Goal: Task Accomplishment & Management: Complete application form

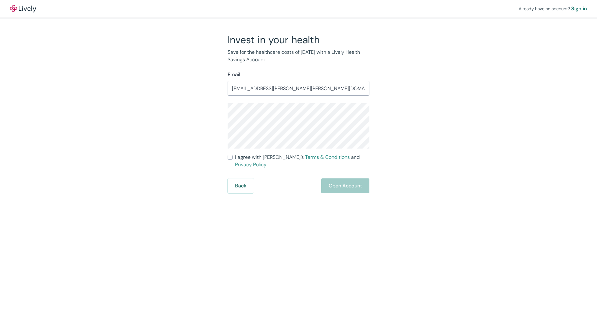
type input "[EMAIL_ADDRESS][PERSON_NAME][DOMAIN_NAME]"
click at [257, 157] on span "I agree with Lively’s Terms & Conditions and Privacy Policy" at bounding box center [302, 161] width 134 height 15
click at [232, 157] on input "I agree with Lively’s Terms & Conditions and Privacy Policy" at bounding box center [230, 157] width 5 height 5
checkbox input "true"
click at [351, 180] on button "Open Account" at bounding box center [345, 185] width 48 height 15
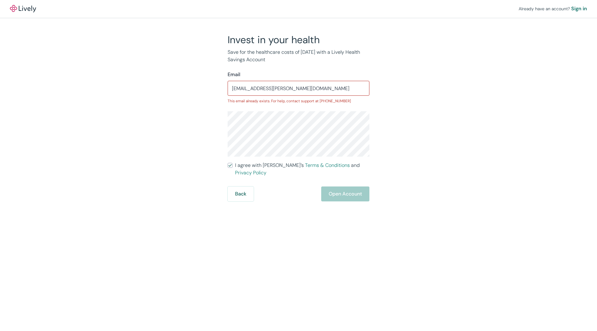
click at [264, 90] on input "[EMAIL_ADDRESS][PERSON_NAME][DOMAIN_NAME]" at bounding box center [299, 88] width 142 height 12
type input "[EMAIL_ADDRESS][PERSON_NAME][PERSON_NAME][DOMAIN_NAME]"
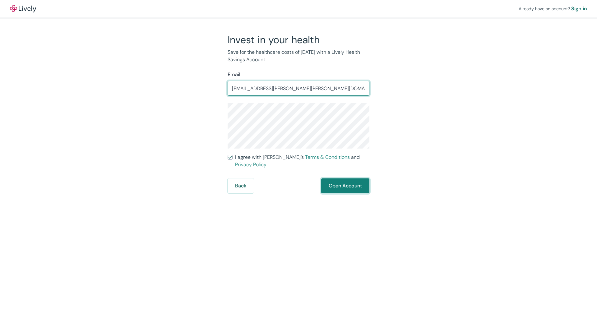
click at [338, 178] on button "Open Account" at bounding box center [345, 185] width 48 height 15
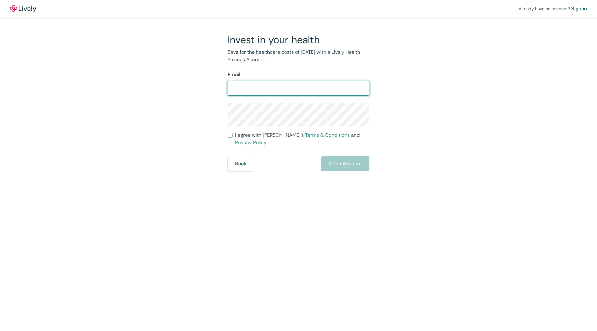
click at [287, 85] on input "Email" at bounding box center [299, 88] width 142 height 12
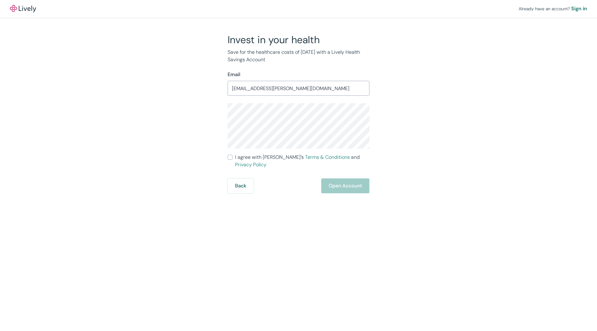
click at [299, 90] on input "[EMAIL_ADDRESS][PERSON_NAME][DOMAIN_NAME]" at bounding box center [299, 88] width 142 height 12
type input "[EMAIL_ADDRESS][PERSON_NAME][PERSON_NAME][DOMAIN_NAME]"
click at [266, 157] on span "I agree with Lively’s Terms & Conditions and Privacy Policy" at bounding box center [302, 161] width 134 height 15
click at [232, 157] on input "I agree with Lively’s Terms & Conditions and Privacy Policy" at bounding box center [230, 157] width 5 height 5
checkbox input "true"
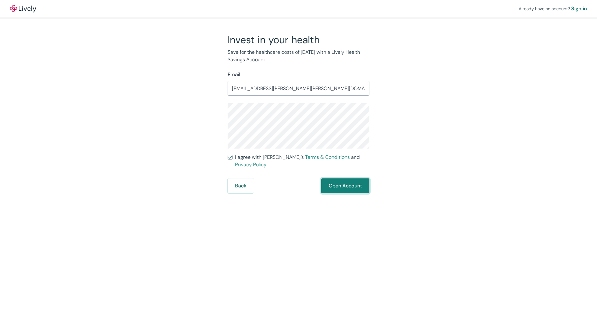
click at [334, 178] on button "Open Account" at bounding box center [345, 185] width 48 height 15
